Goal: Task Accomplishment & Management: Manage account settings

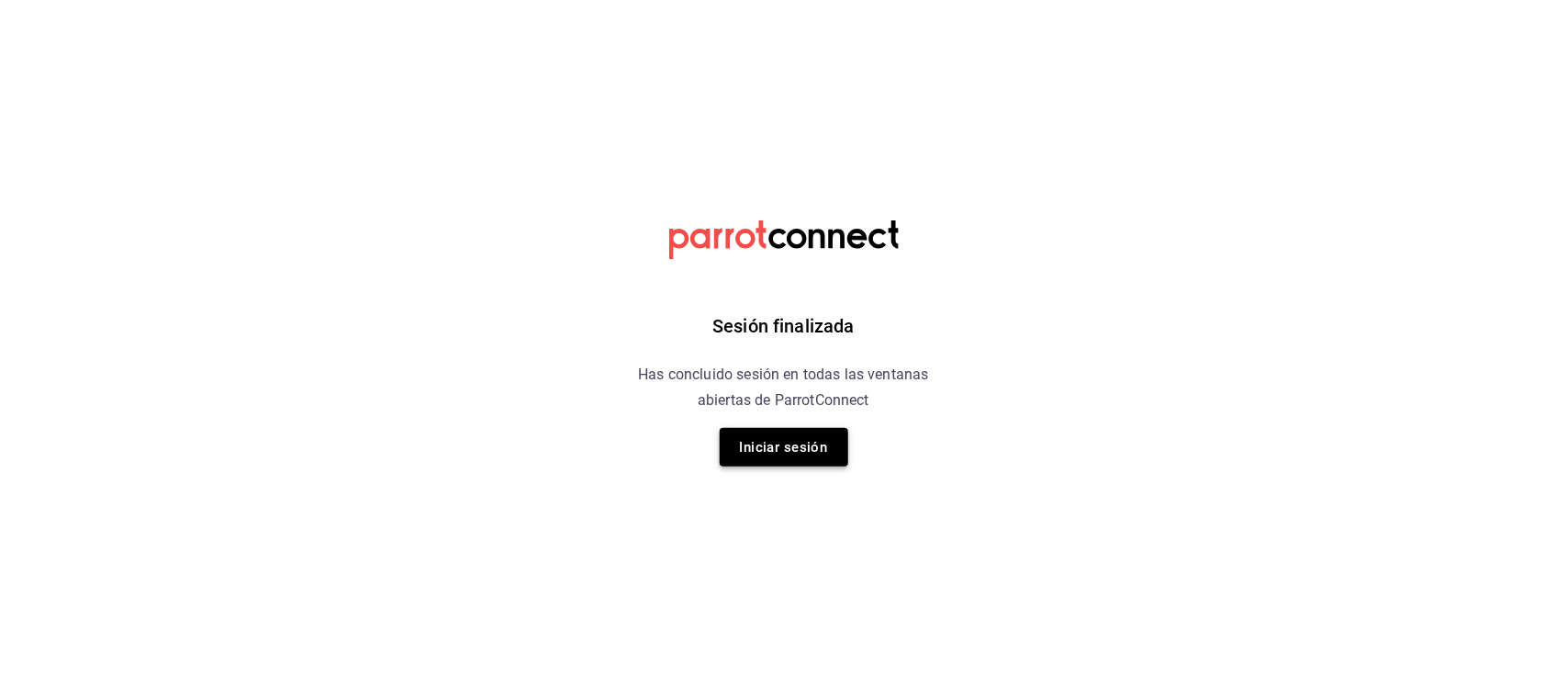
click at [805, 450] on button "Iniciar sesión" at bounding box center [784, 447] width 129 height 39
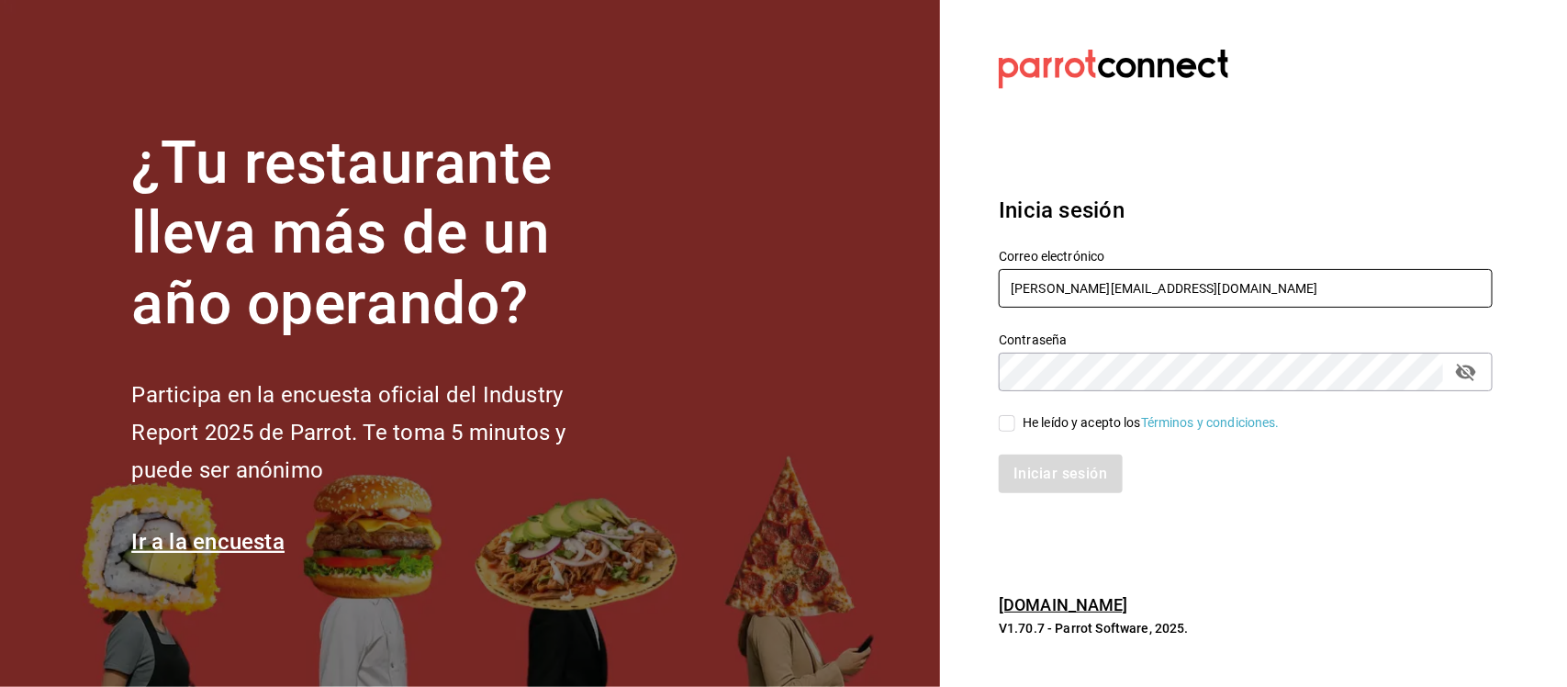
drag, startPoint x: 1171, startPoint y: 287, endPoint x: 851, endPoint y: 323, distance: 321.5
click at [852, 323] on div "¿Tu restaurante lleva más de un año operando? Participa en la encuesta oficial …" at bounding box center [783, 343] width 1567 height 687
paste input "[EMAIL_ADDRESS][DOMAIN_NAME] G0uRm3T"
click at [1158, 290] on input "[EMAIL_ADDRESS][DOMAIN_NAME] G0uRm3T" at bounding box center [1246, 288] width 494 height 39
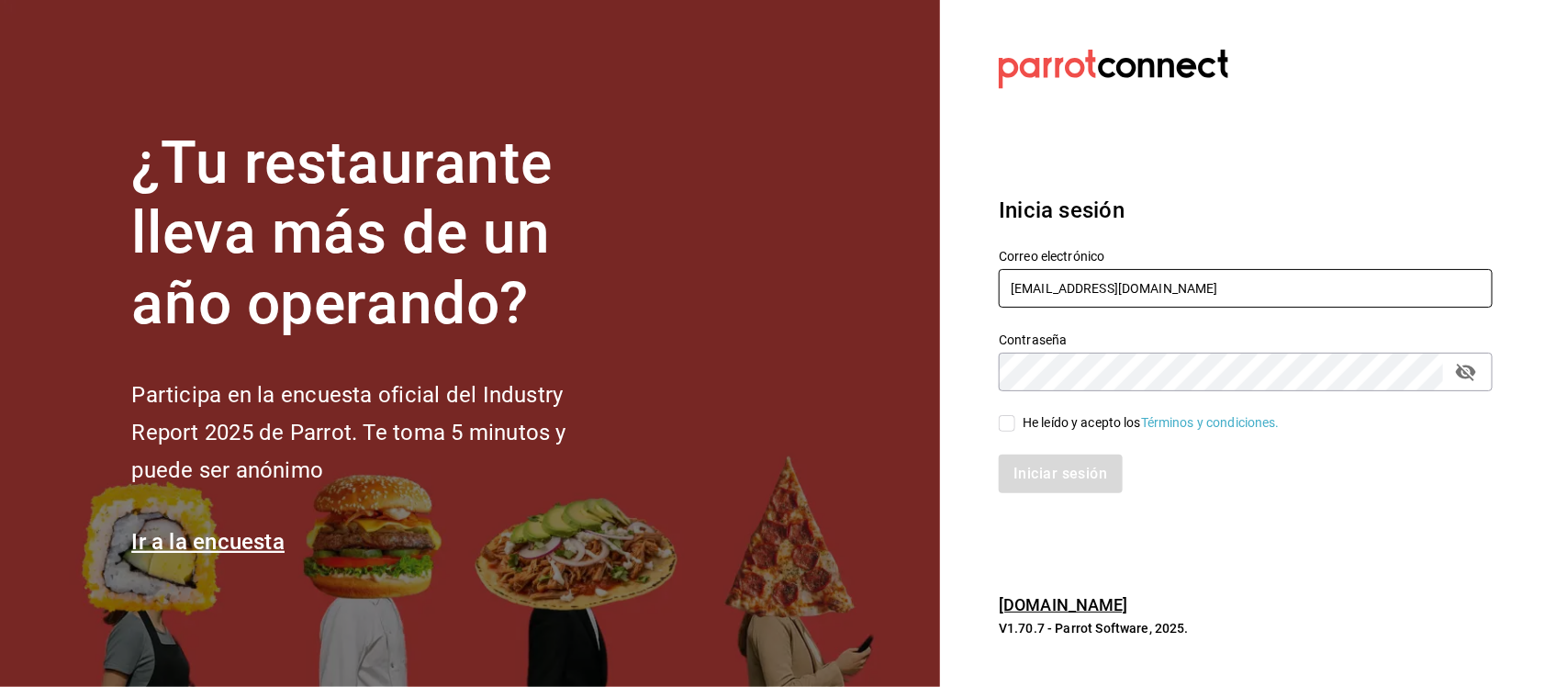
type input "[EMAIL_ADDRESS][DOMAIN_NAME]"
click at [983, 396] on div "Correo electrónico [EMAIL_ADDRESS][DOMAIN_NAME] Contraseña Contraseña He leído …" at bounding box center [1235, 360] width 516 height 267
click at [1007, 429] on input "He leído y acepto los Términos y condiciones." at bounding box center [1007, 423] width 17 height 17
checkbox input "true"
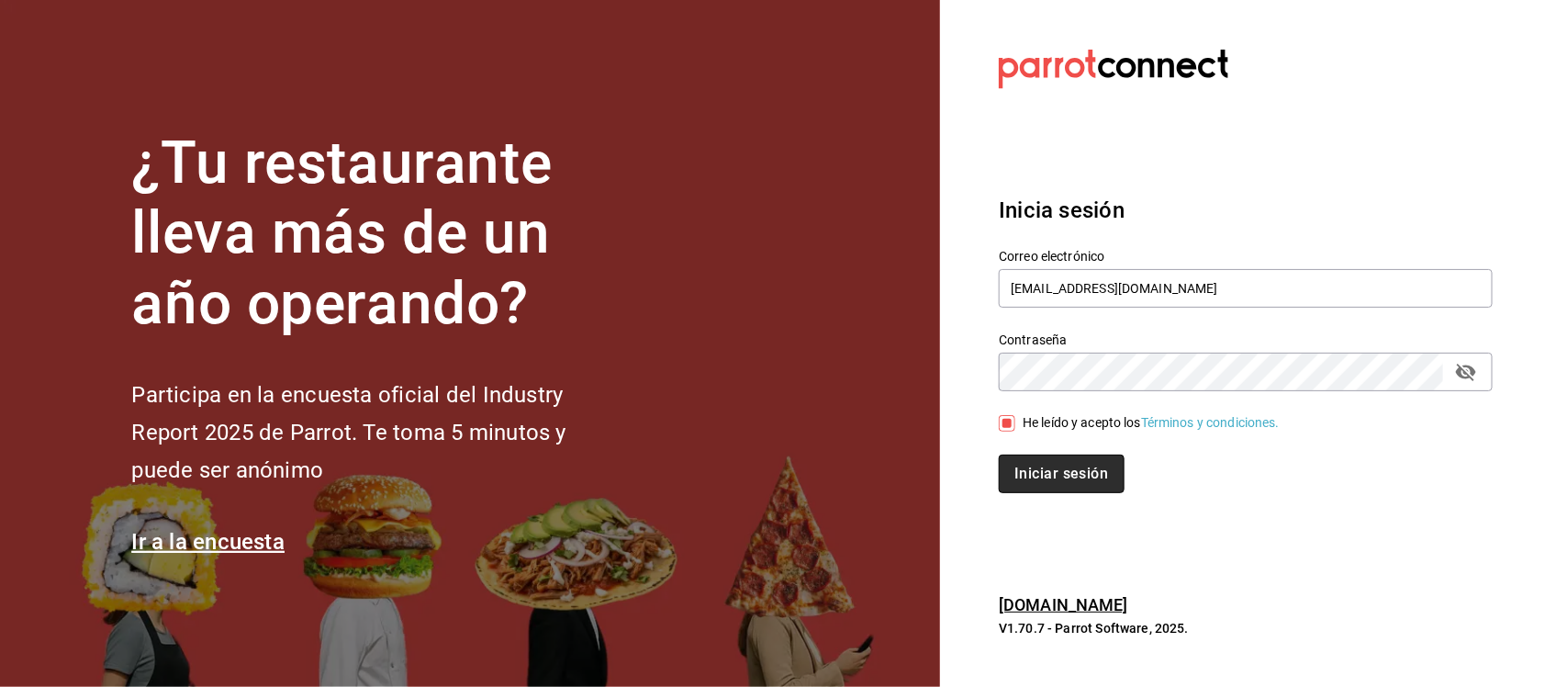
click at [1021, 468] on button "Iniciar sesión" at bounding box center [1061, 473] width 125 height 39
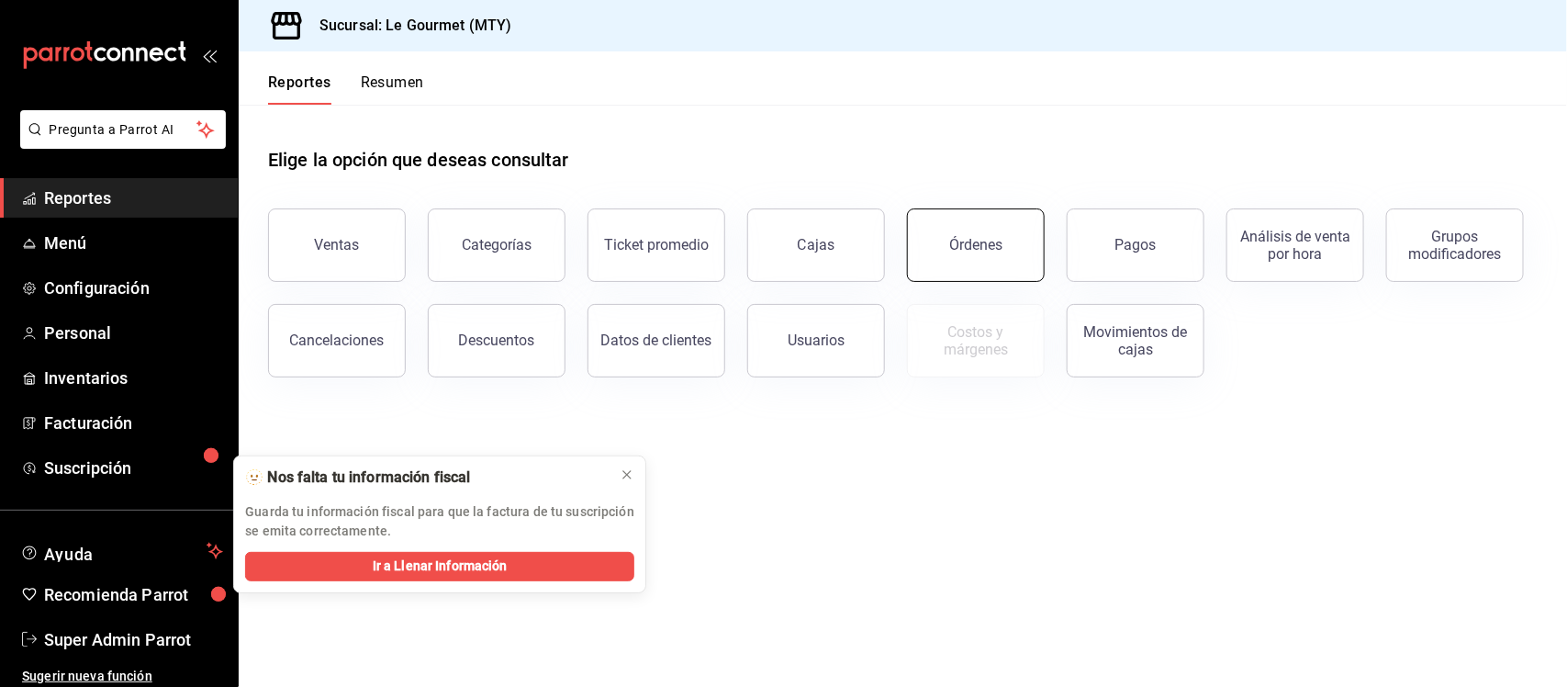
click at [993, 244] on div "Órdenes" at bounding box center [975, 244] width 53 height 17
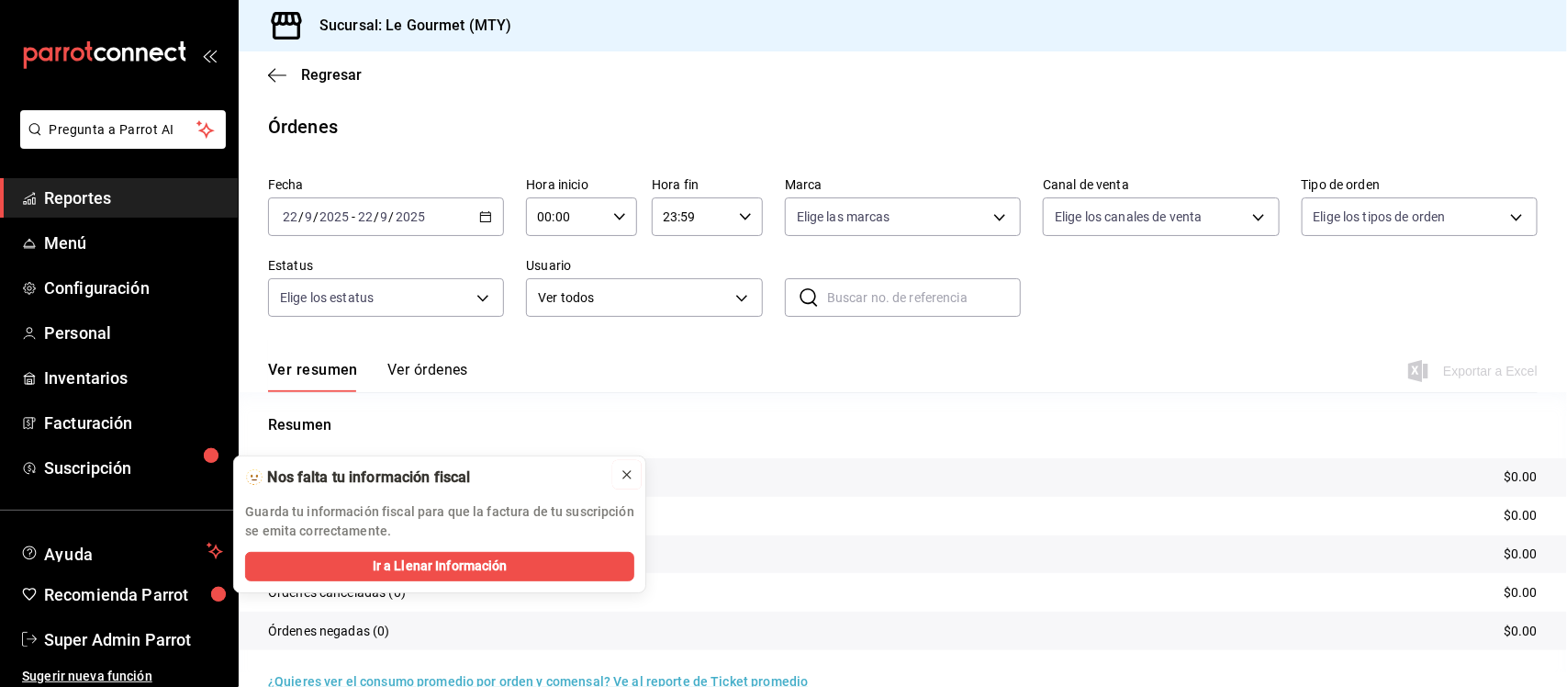
click at [621, 483] on div at bounding box center [627, 474] width 15 height 18
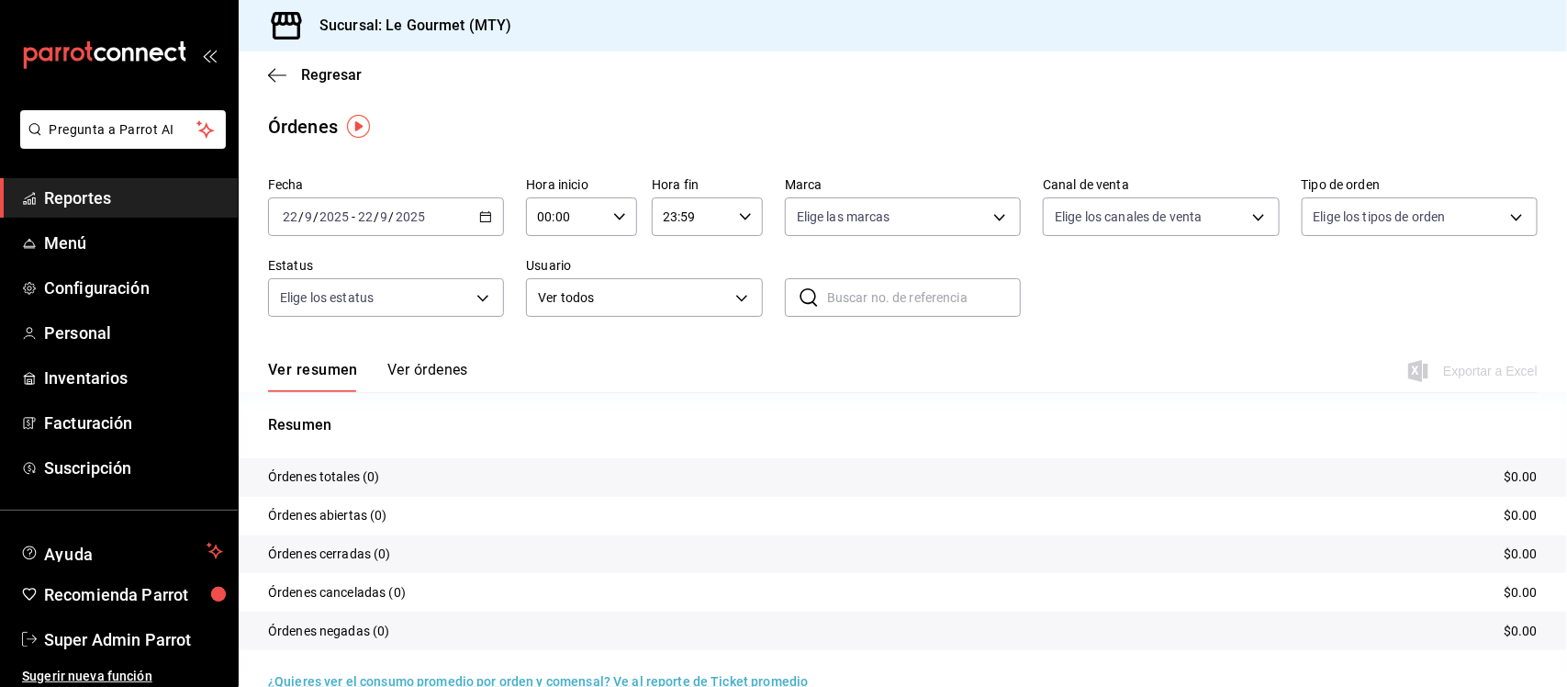
click at [479, 217] on icon "button" at bounding box center [485, 216] width 13 height 13
click at [332, 304] on span "Ayer" at bounding box center [355, 313] width 142 height 19
click at [433, 376] on button "Ver órdenes" at bounding box center [427, 376] width 81 height 31
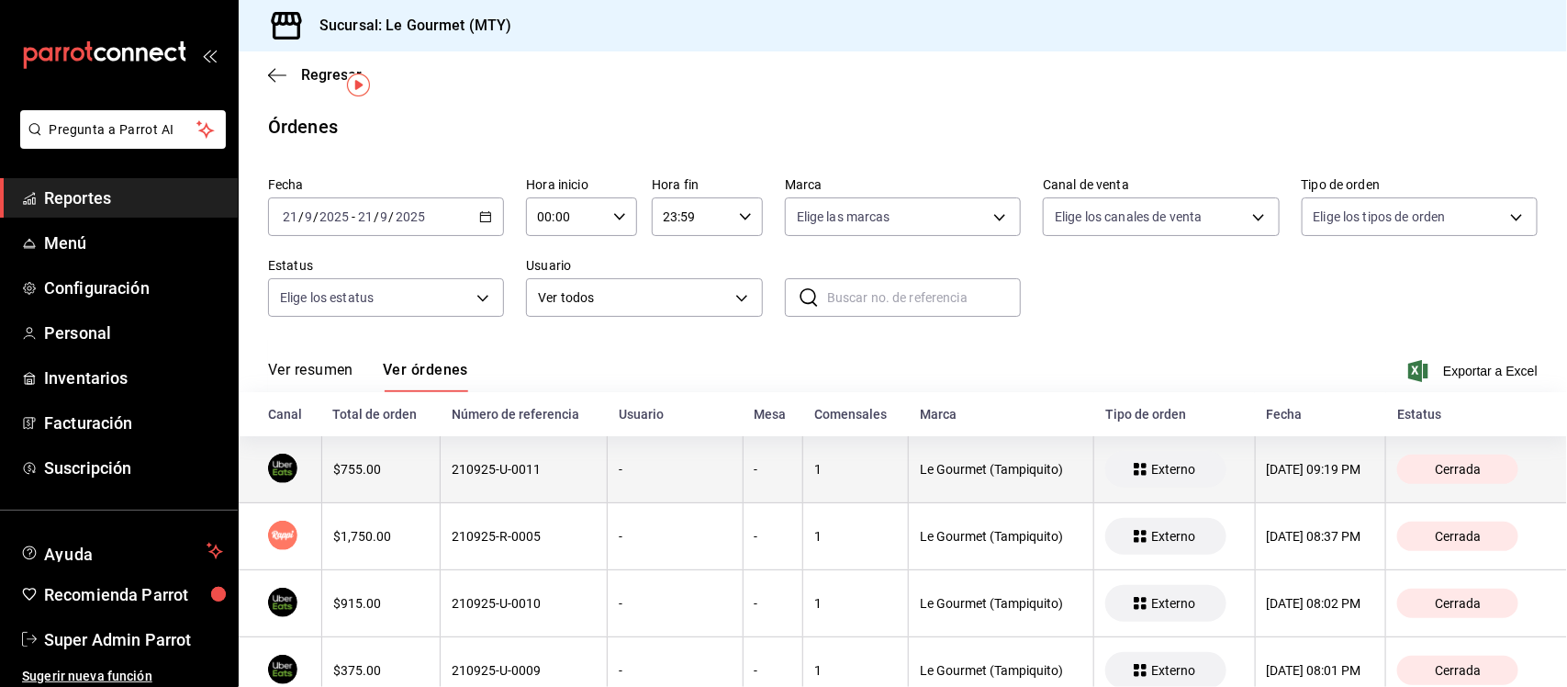
scroll to position [115, 0]
